Goal: Transaction & Acquisition: Subscribe to service/newsletter

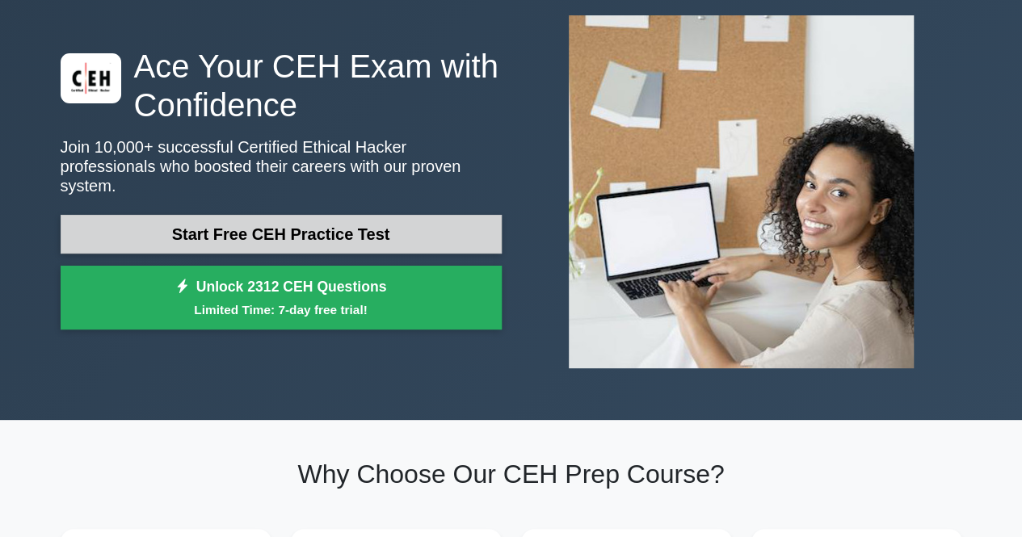
click at [451, 235] on link "Start Free CEH Practice Test" at bounding box center [281, 234] width 441 height 39
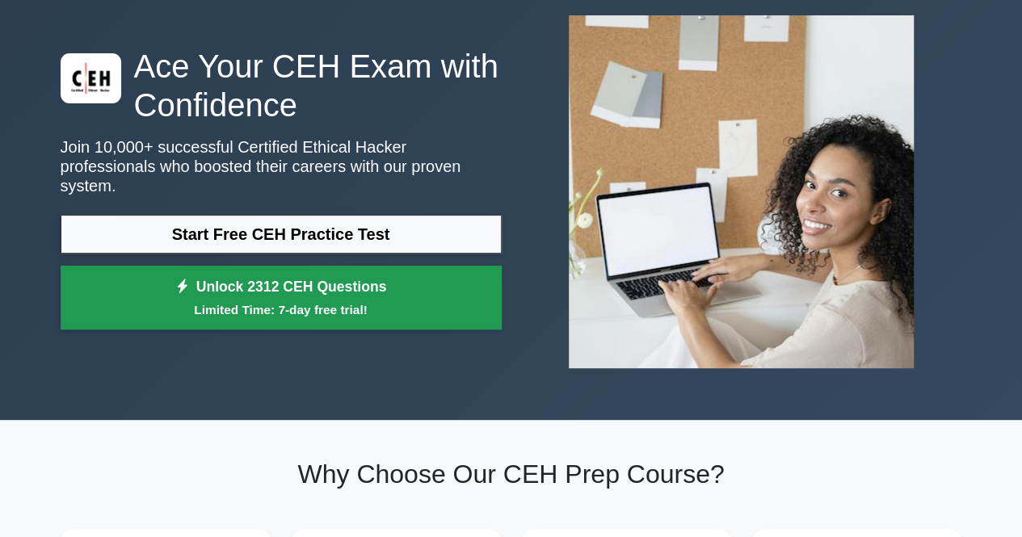
click at [372, 289] on link "Unlock 2312 CEH Questions Limited Time: 7-day free trial!" at bounding box center [281, 298] width 441 height 65
